Goal: Participate in discussion: Engage in conversation with other users on a specific topic

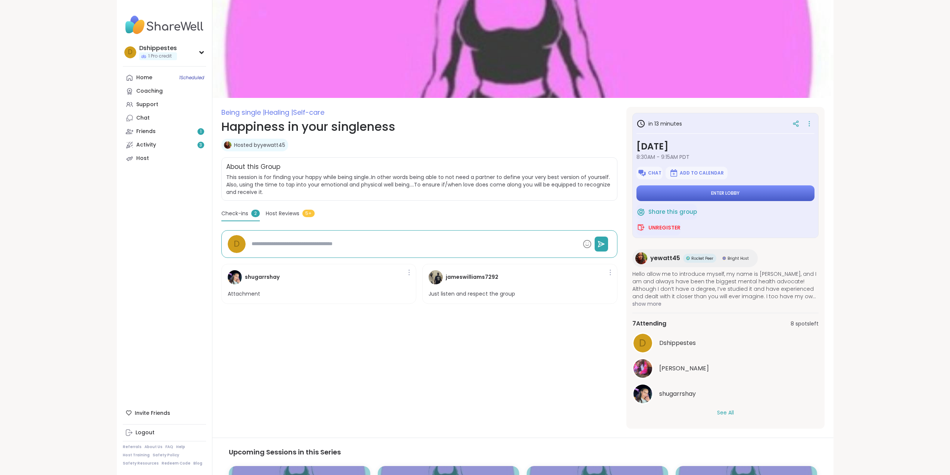
click at [756, 193] on button "Enter lobby" at bounding box center [726, 193] width 178 height 16
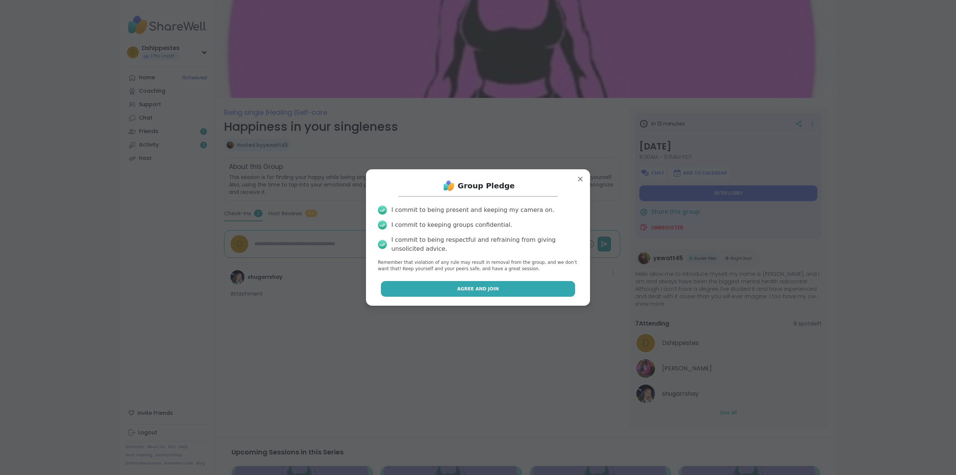
click at [475, 285] on span "Agree and Join" at bounding box center [478, 288] width 42 height 7
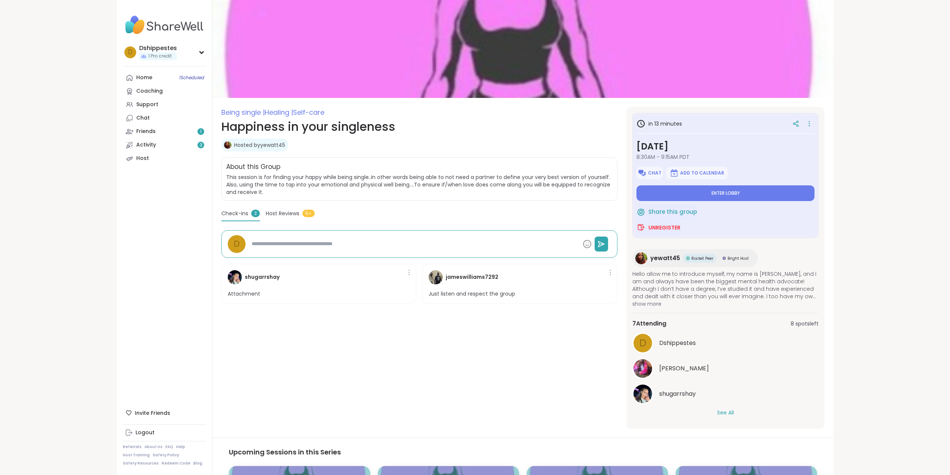
type textarea "*"
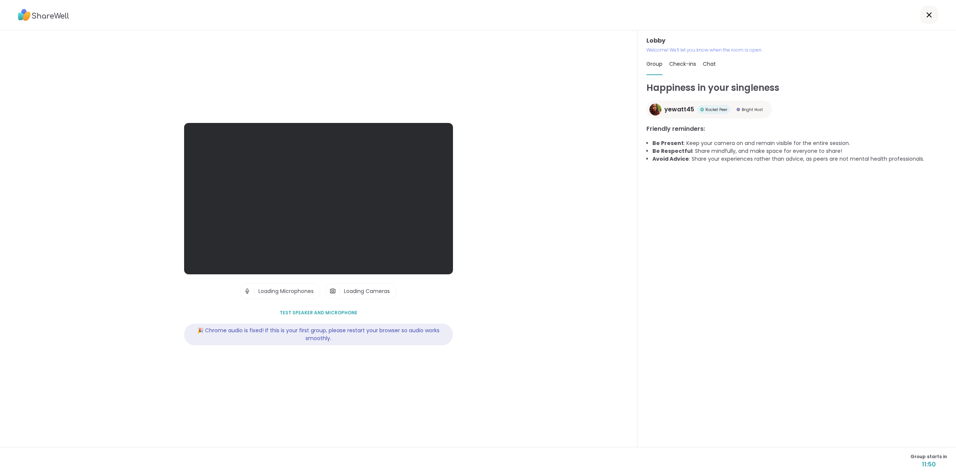
click at [225, 256] on div at bounding box center [318, 198] width 269 height 151
click at [301, 291] on span "Loading Microphones" at bounding box center [285, 290] width 55 height 7
click at [244, 290] on img at bounding box center [247, 290] width 7 height 15
click at [343, 311] on span "Test speaker and microphone" at bounding box center [319, 312] width 78 height 7
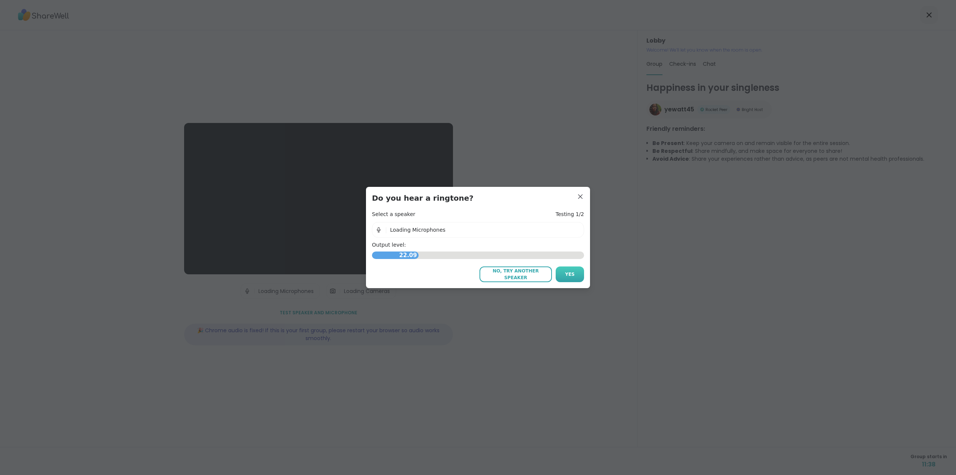
click at [577, 270] on button "Yes" at bounding box center [570, 274] width 28 height 16
click at [459, 227] on div "| No Local Audio" at bounding box center [478, 230] width 212 height 16
click at [401, 230] on span "No Local Audio" at bounding box center [410, 230] width 39 height 6
click at [533, 272] on span "No, try another microphone" at bounding box center [515, 273] width 65 height 13
click at [506, 273] on span "No, try another microphone" at bounding box center [515, 273] width 65 height 13
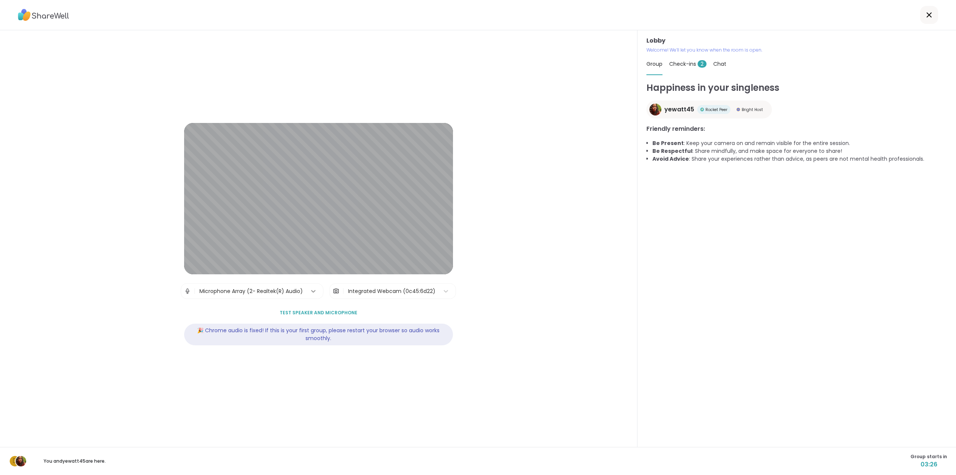
click at [313, 291] on icon at bounding box center [313, 290] width 7 height 7
click at [313, 291] on icon at bounding box center [313, 291] width 4 height 3
click at [713, 62] on span "Chat" at bounding box center [719, 63] width 13 height 7
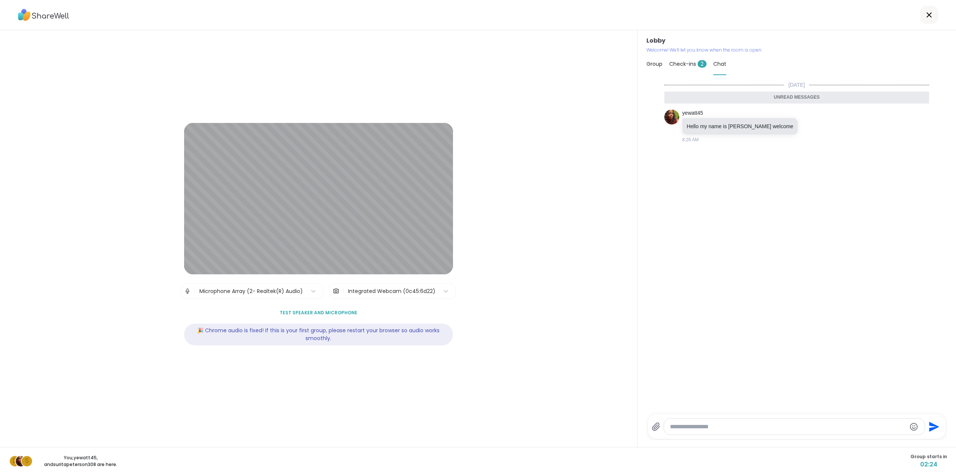
click at [683, 423] on textarea "Type your message" at bounding box center [788, 426] width 236 height 7
type textarea "**********"
click at [933, 427] on icon "Send" at bounding box center [935, 426] width 10 height 10
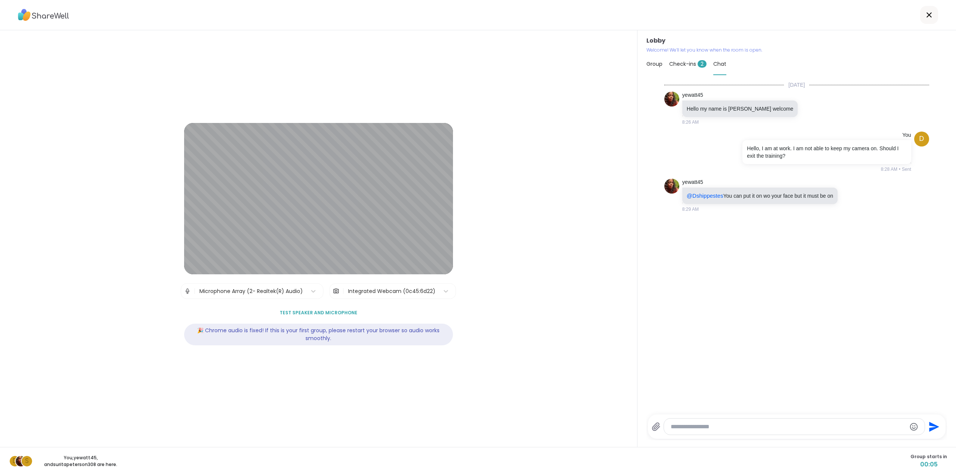
click at [697, 419] on div at bounding box center [794, 426] width 261 height 16
click at [695, 429] on textarea "Type your message" at bounding box center [788, 426] width 235 height 7
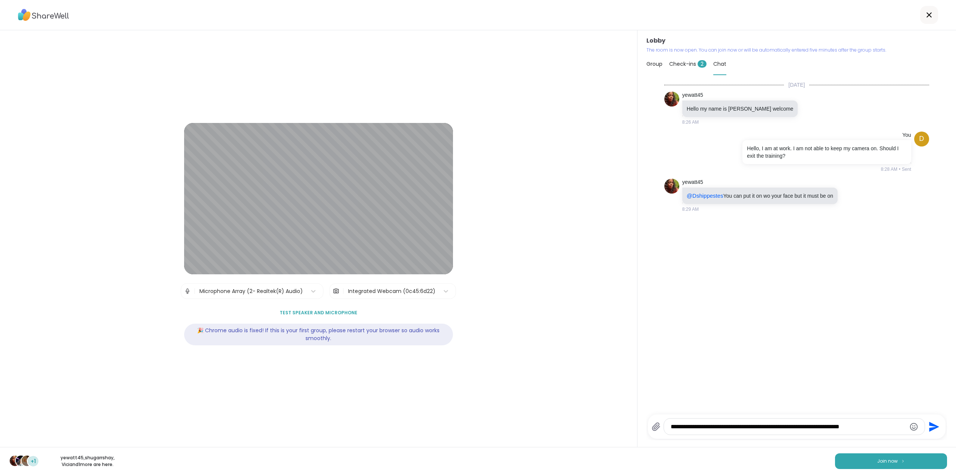
drag, startPoint x: 931, startPoint y: 425, endPoint x: 866, endPoint y: 429, distance: 64.4
click at [866, 429] on div "**********" at bounding box center [797, 426] width 290 height 17
click at [829, 426] on textarea "**********" at bounding box center [788, 426] width 235 height 7
type textarea "**********"
drag, startPoint x: 926, startPoint y: 423, endPoint x: 876, endPoint y: 319, distance: 114.9
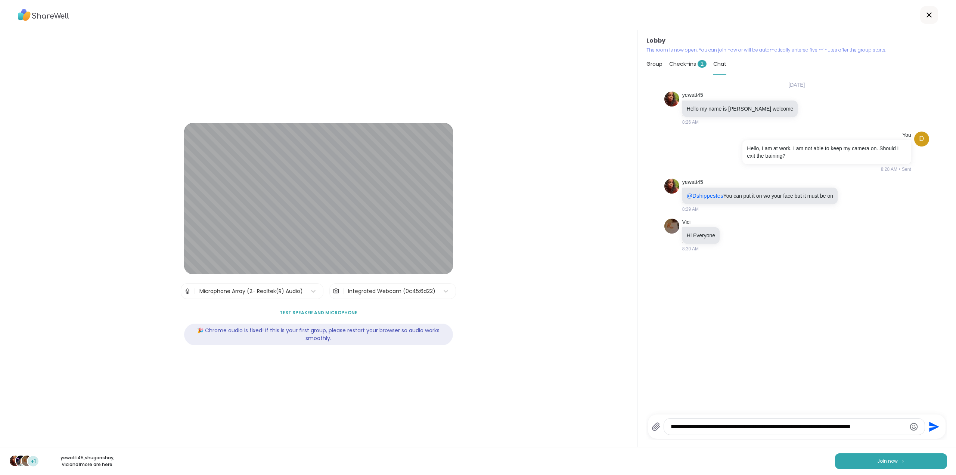
click at [876, 319] on div "**********" at bounding box center [796, 260] width 301 height 359
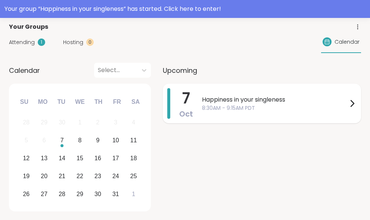
scroll to position [75, 0]
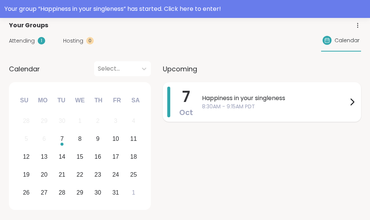
click at [250, 100] on span "Happiness in your singleness" at bounding box center [275, 98] width 146 height 9
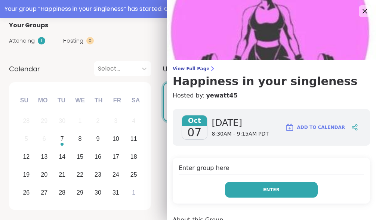
click at [261, 186] on button "Enter" at bounding box center [271, 190] width 93 height 16
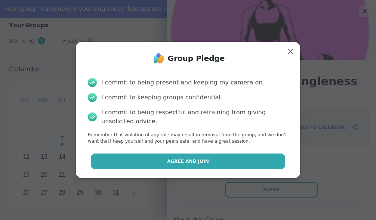
click at [186, 159] on span "Agree and Join" at bounding box center [188, 161] width 42 height 7
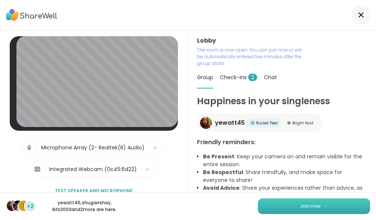
click at [304, 209] on span "Join now" at bounding box center [310, 206] width 21 height 7
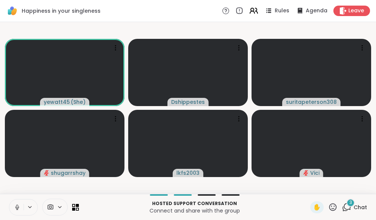
click at [255, 11] on icon at bounding box center [256, 10] width 2 height 5
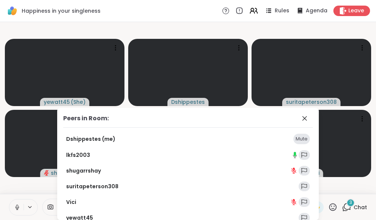
click at [293, 137] on div "Mute" at bounding box center [301, 139] width 16 height 10
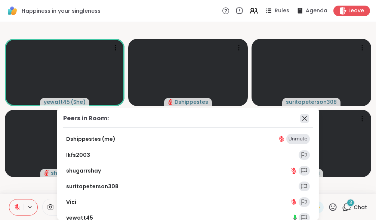
click at [300, 117] on icon at bounding box center [304, 118] width 9 height 9
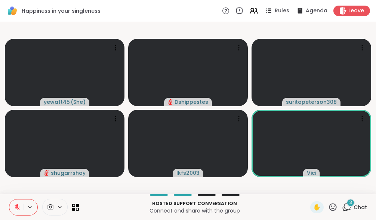
click at [30, 207] on icon at bounding box center [30, 207] width 6 height 6
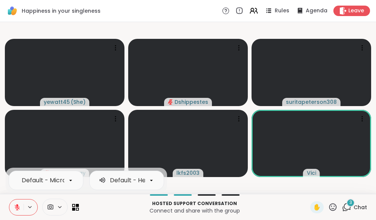
click at [15, 208] on icon at bounding box center [17, 207] width 7 height 7
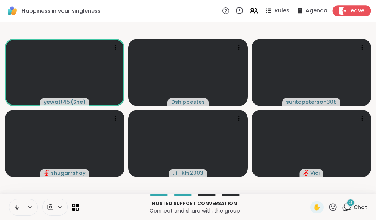
click at [356, 10] on span "Leave" at bounding box center [356, 11] width 16 height 8
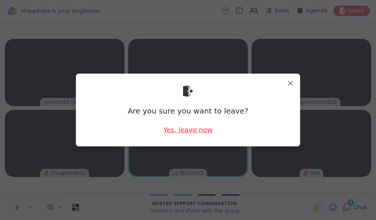
click at [186, 130] on div "Yes, leave now" at bounding box center [187, 129] width 49 height 9
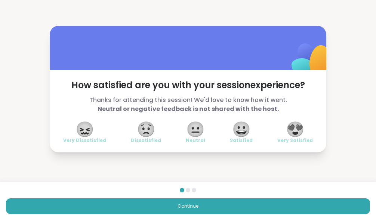
click at [191, 129] on span "😐" at bounding box center [195, 129] width 19 height 13
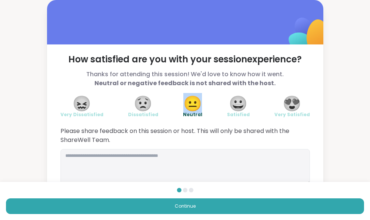
click at [192, 98] on span "😐" at bounding box center [192, 103] width 19 height 13
click at [358, 12] on div "How satisfied are you with your session experience? Thanks for attending this s…" at bounding box center [185, 97] width 370 height 194
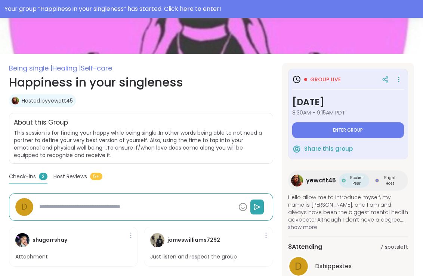
scroll to position [93, 0]
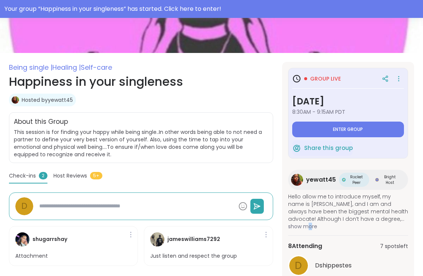
click at [311, 226] on span "show more" at bounding box center [348, 226] width 120 height 7
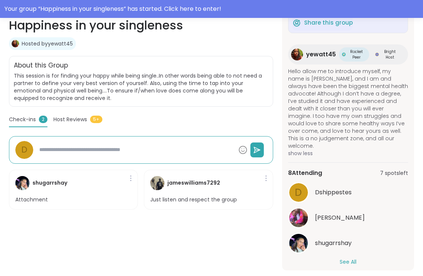
scroll to position [167, 0]
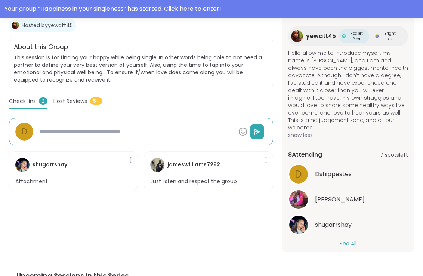
click at [349, 240] on button "See All" at bounding box center [347, 244] width 17 height 8
type textarea "*"
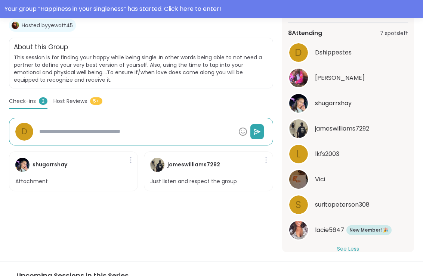
scroll to position [196, 0]
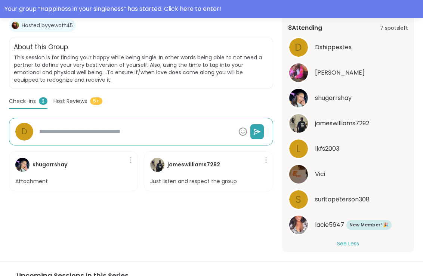
click at [74, 101] on span "Host Reviews" at bounding box center [70, 101] width 34 height 8
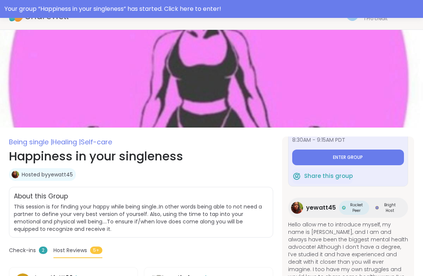
scroll to position [0, 0]
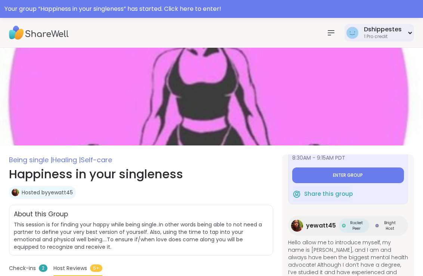
click at [411, 31] on icon at bounding box center [409, 32] width 5 height 3
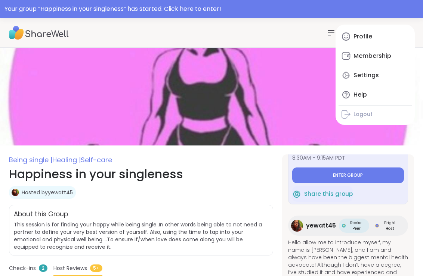
click at [368, 32] on div "Profile" at bounding box center [362, 36] width 19 height 8
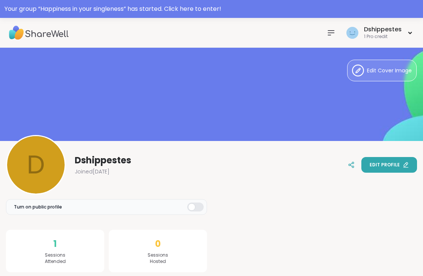
click at [385, 161] on button "Edit profile" at bounding box center [389, 165] width 56 height 16
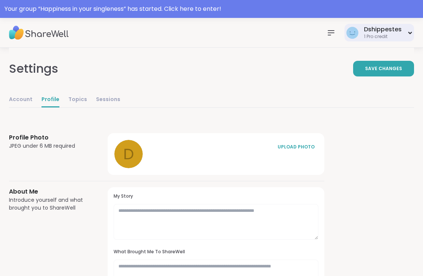
click at [395, 25] on div "Dshippestes 1 Pro credit" at bounding box center [378, 33] width 69 height 18
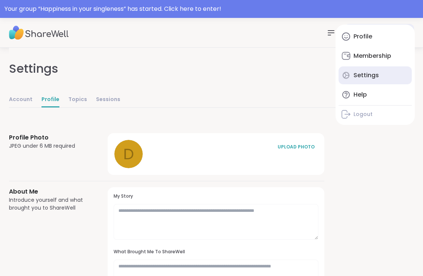
click at [370, 77] on div "Settings" at bounding box center [365, 75] width 25 height 8
select select "**"
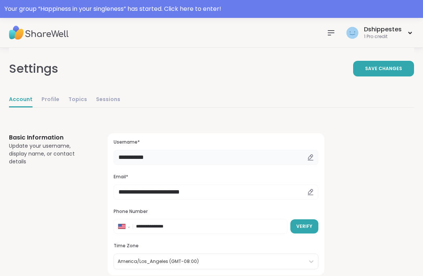
click at [158, 159] on input "**********" at bounding box center [216, 157] width 205 height 15
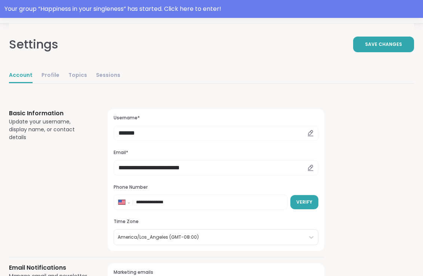
scroll to position [37, 0]
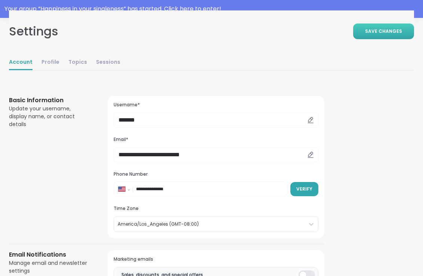
click at [389, 28] on span "Save Changes" at bounding box center [383, 31] width 37 height 7
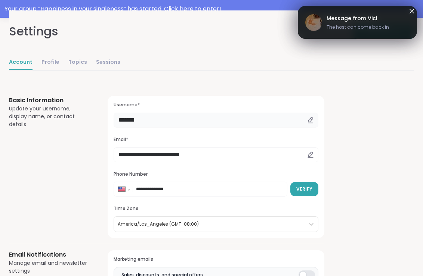
click at [148, 121] on input "*******" at bounding box center [216, 120] width 205 height 15
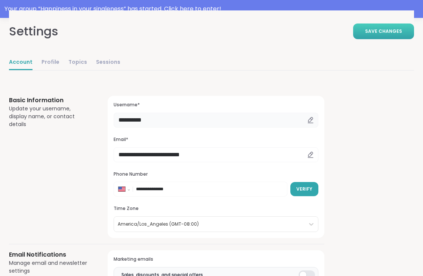
type input "**********"
click at [388, 27] on button "Save Changes" at bounding box center [383, 32] width 61 height 16
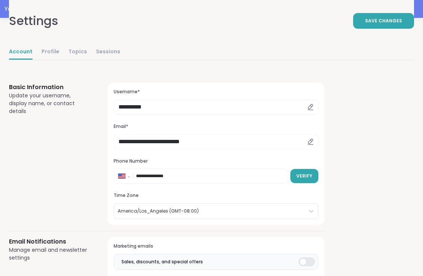
scroll to position [0, 0]
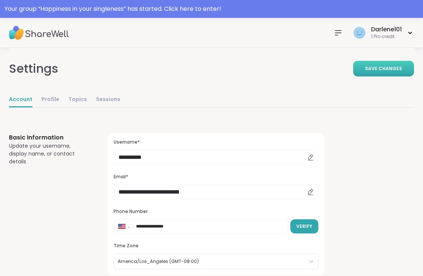
click at [390, 65] on button "Save Changes" at bounding box center [383, 69] width 61 height 16
click at [410, 29] on div "Darlene101 1 Pro credit" at bounding box center [382, 33] width 62 height 18
click at [243, 76] on div "Settings Save Changes" at bounding box center [211, 69] width 405 height 42
